Goal: Find specific page/section: Find specific page/section

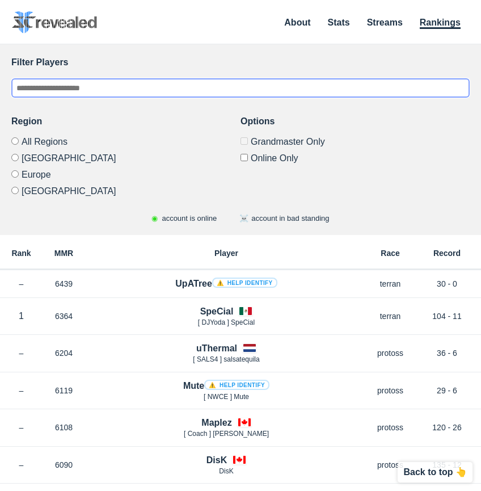
click at [63, 86] on input "text" at bounding box center [240, 87] width 459 height 19
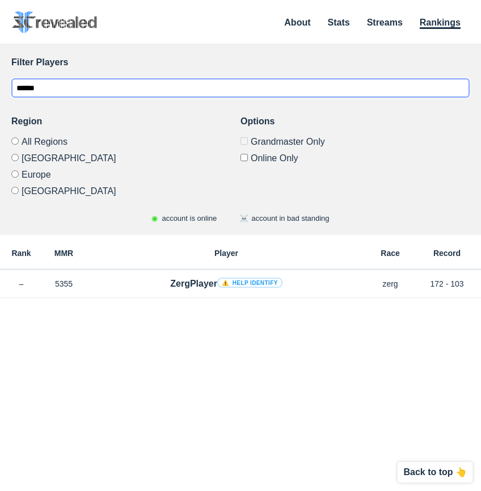
type input "******"
